Goal: Information Seeking & Learning: Learn about a topic

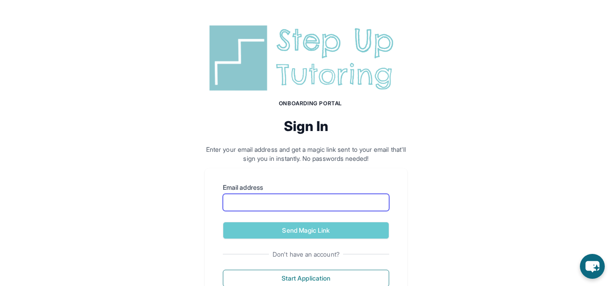
click at [255, 203] on input "Email address" at bounding box center [306, 202] width 166 height 17
type input "**********"
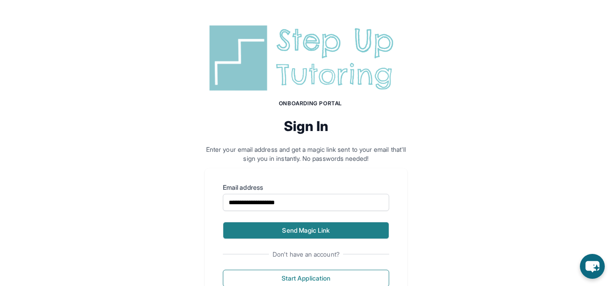
click at [314, 232] on button "Send Magic Link" at bounding box center [306, 230] width 166 height 17
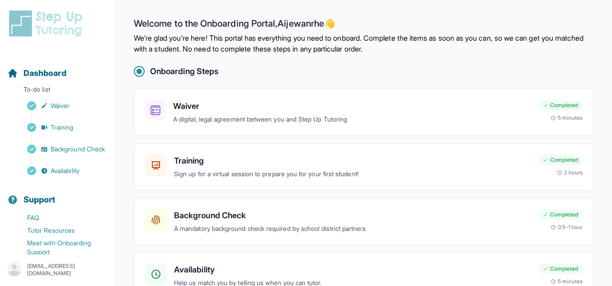
scroll to position [55, 0]
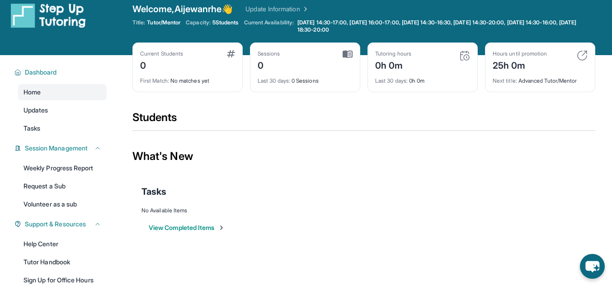
scroll to position [5, 0]
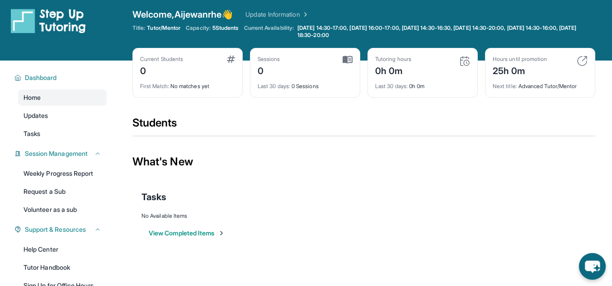
click at [592, 262] on icon "chat-button" at bounding box center [592, 267] width 15 height 12
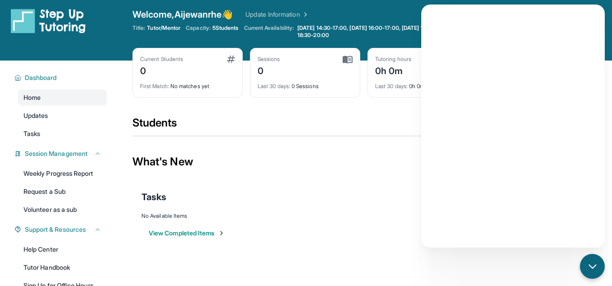
click at [379, 164] on div "What's New" at bounding box center [364, 162] width 463 height 40
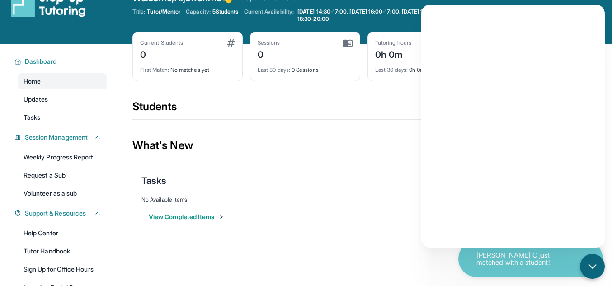
scroll to position [23, 0]
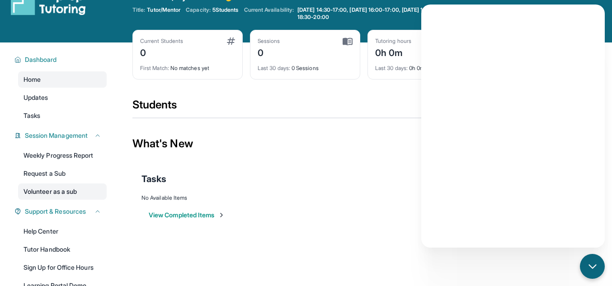
click at [71, 193] on link "Volunteer as a sub" at bounding box center [62, 192] width 89 height 16
click at [60, 196] on link "Volunteer as a sub" at bounding box center [62, 192] width 89 height 16
click at [68, 81] on link "Home" at bounding box center [62, 79] width 89 height 16
click at [68, 96] on link "Updates" at bounding box center [62, 98] width 89 height 16
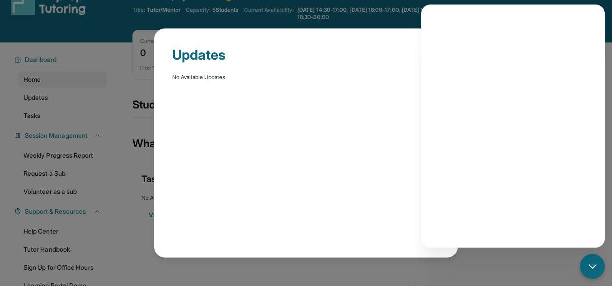
click at [67, 108] on div "Updates No Available Updates" at bounding box center [306, 143] width 612 height 286
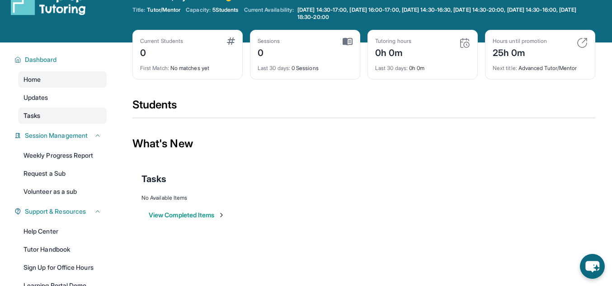
click at [34, 118] on span "Tasks" at bounding box center [32, 115] width 17 height 9
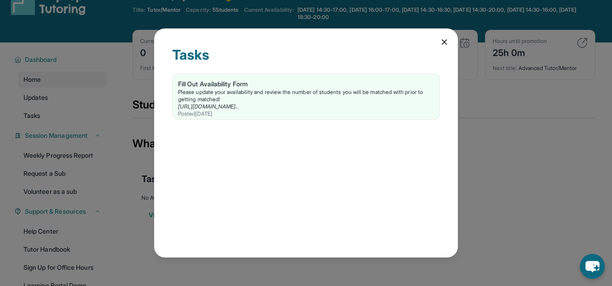
click at [440, 39] on icon at bounding box center [444, 42] width 9 height 9
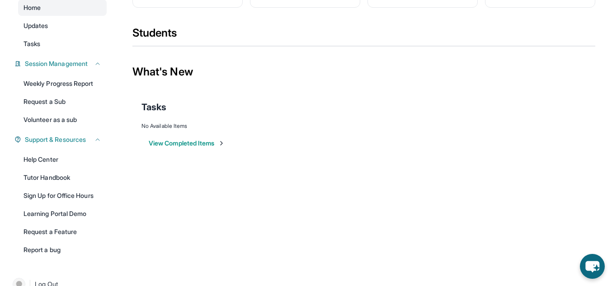
scroll to position [102, 0]
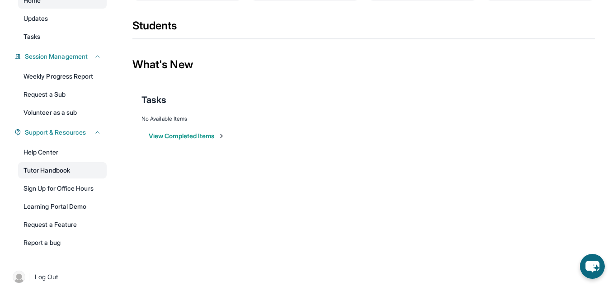
click at [60, 171] on link "Tutor Handbook" at bounding box center [62, 170] width 89 height 16
